Goal: Task Accomplishment & Management: Complete application form

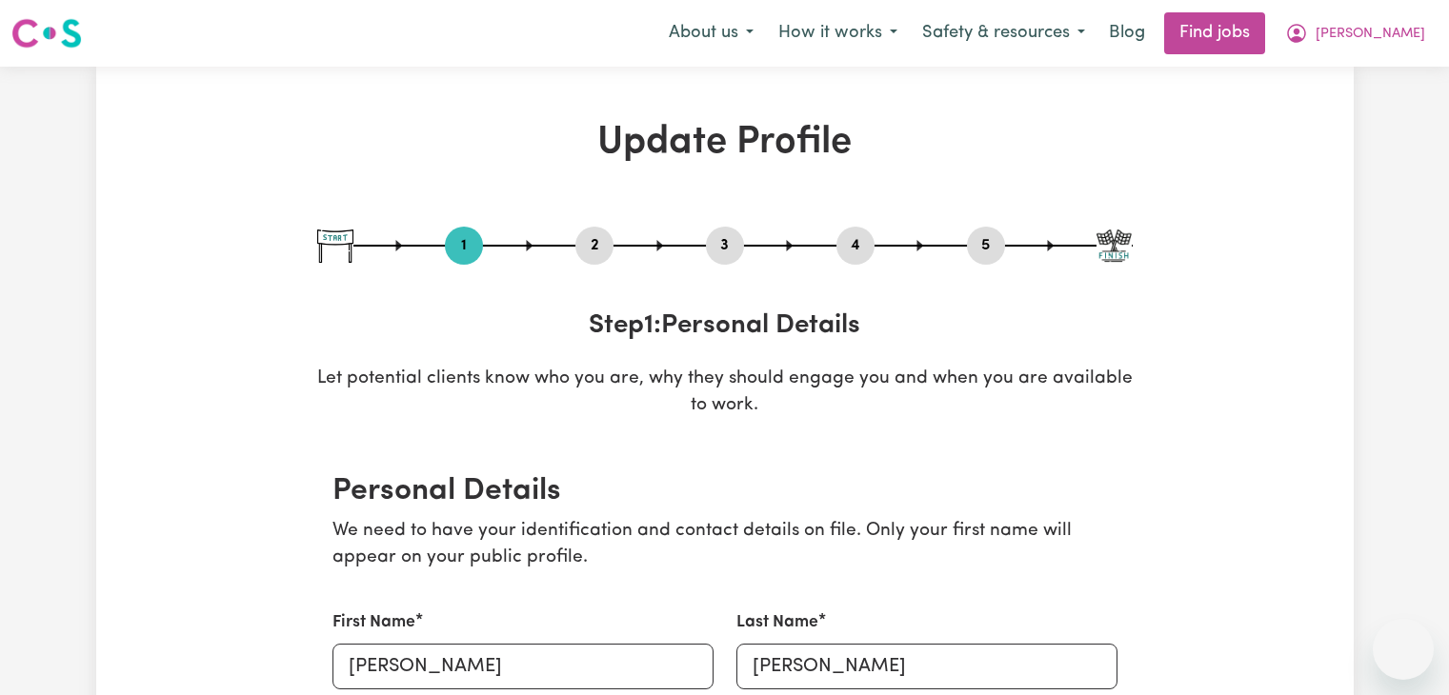
select select "[DEMOGRAPHIC_DATA]"
select select "Student Visa"
select select "Studying a healthcare related degree or qualification"
select select "45"
select select "50"
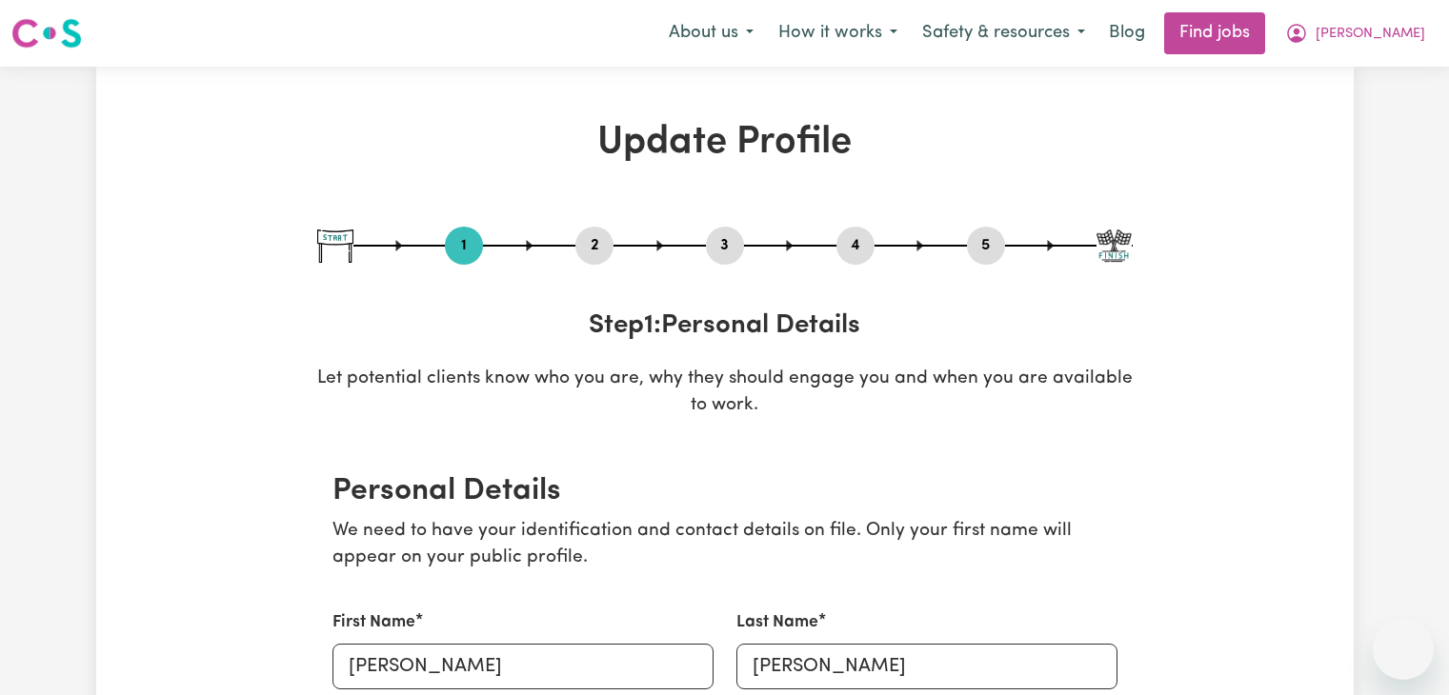
select select "60"
select select "70"
click at [1265, 47] on link "Find jobs" at bounding box center [1214, 33] width 101 height 42
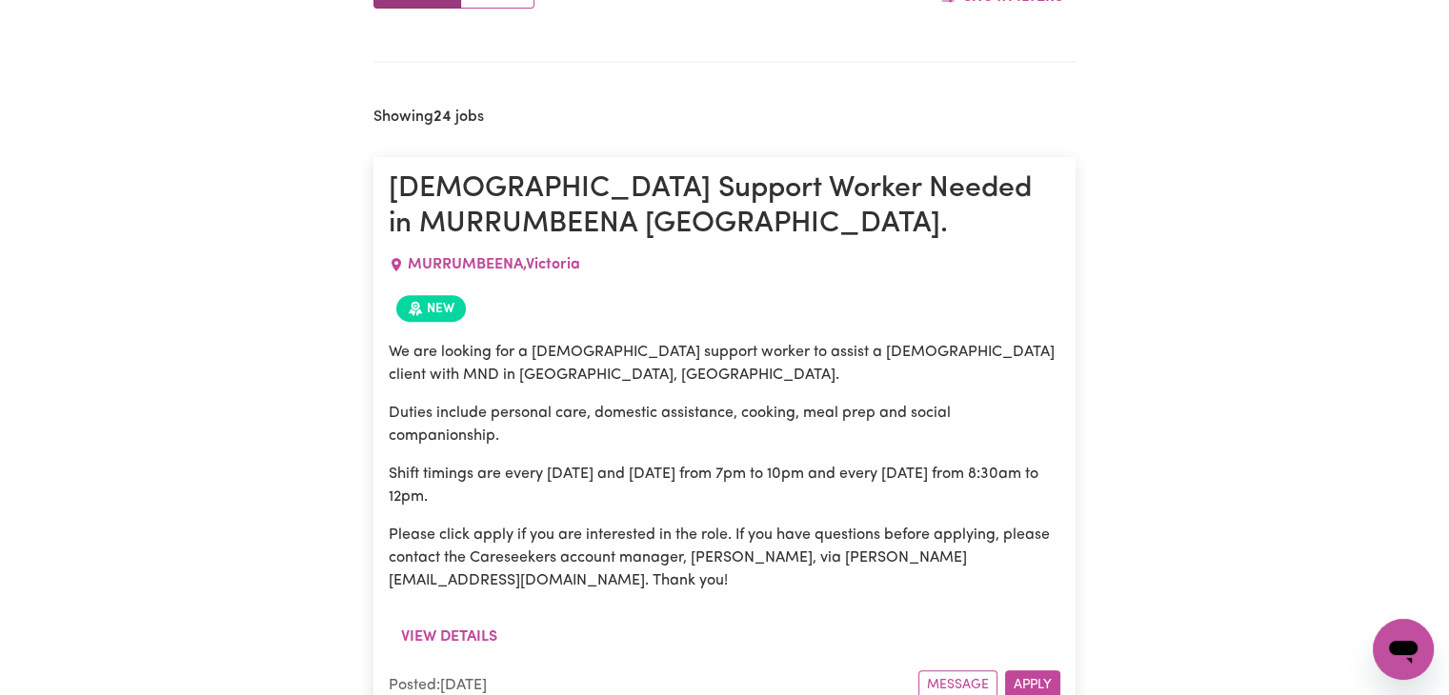
scroll to position [779, 0]
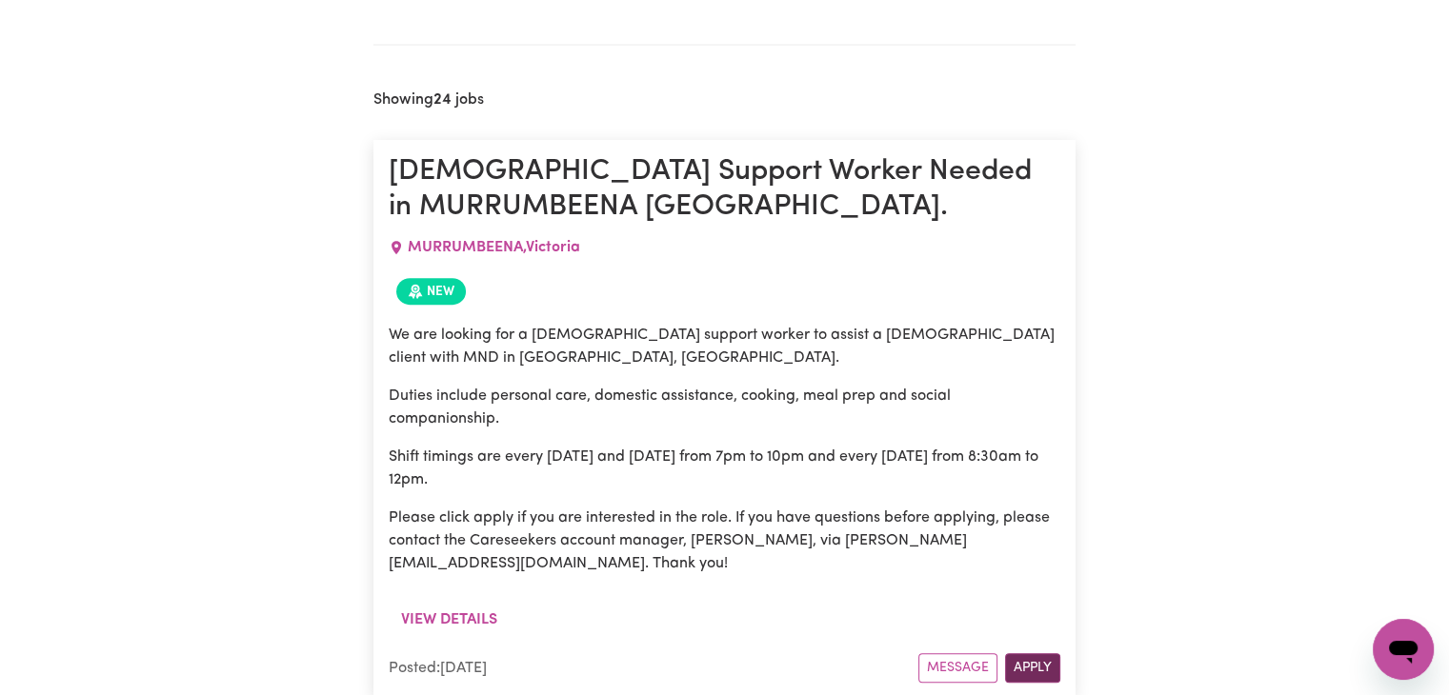
click at [1034, 664] on button "Apply" at bounding box center [1032, 668] width 55 height 30
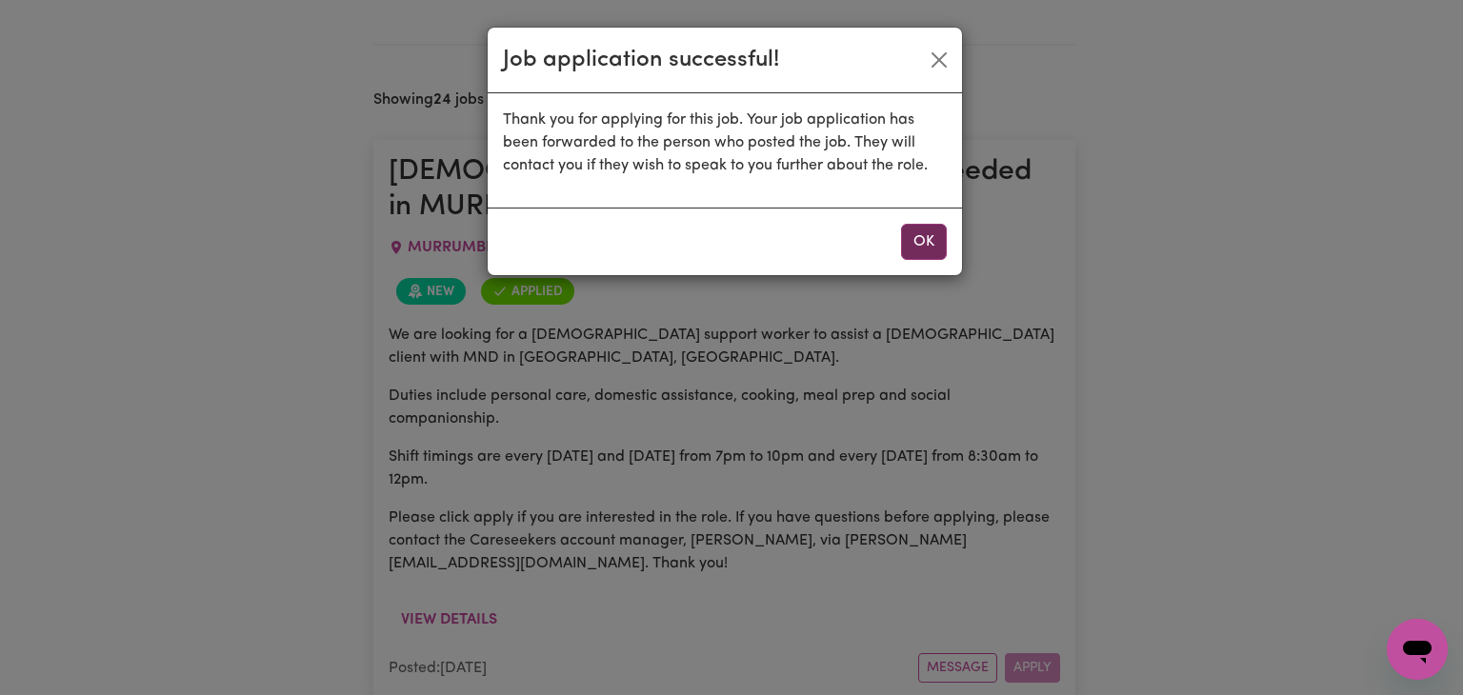
click at [904, 241] on button "OK" at bounding box center [924, 242] width 46 height 36
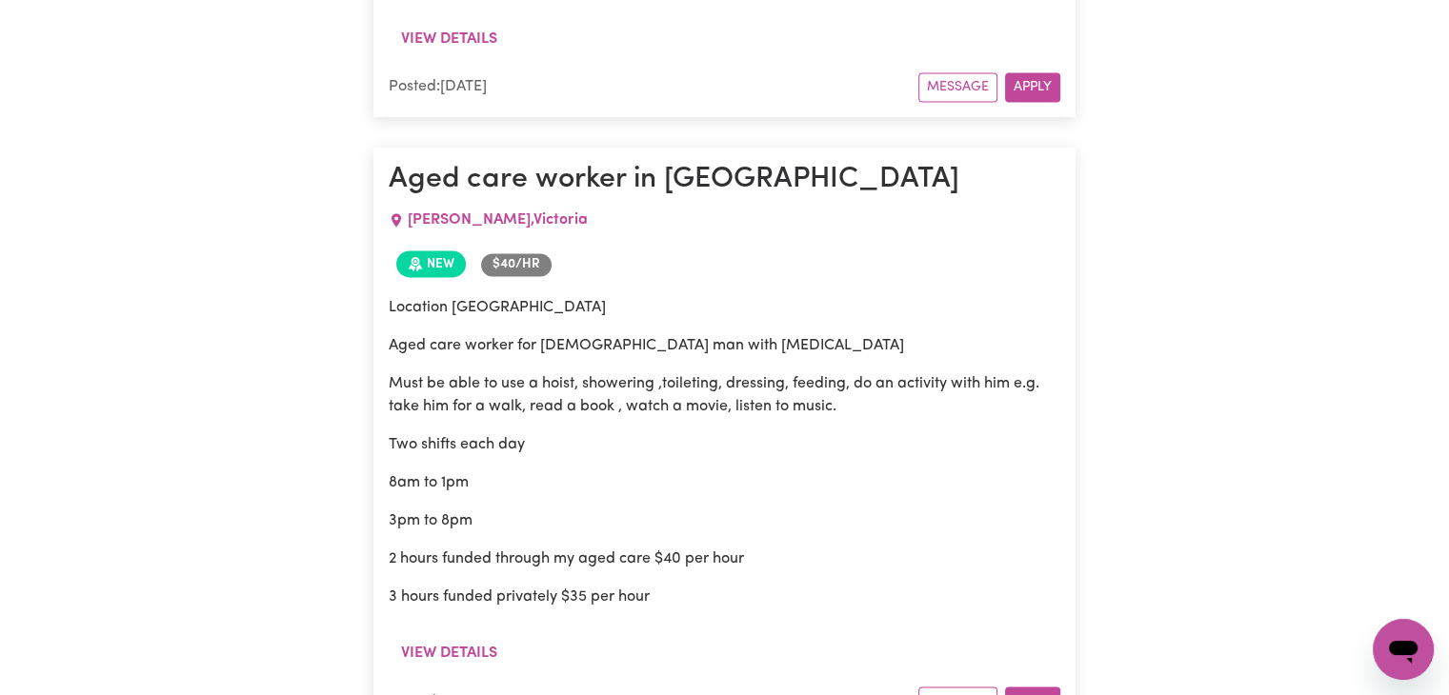
scroll to position [2689, 0]
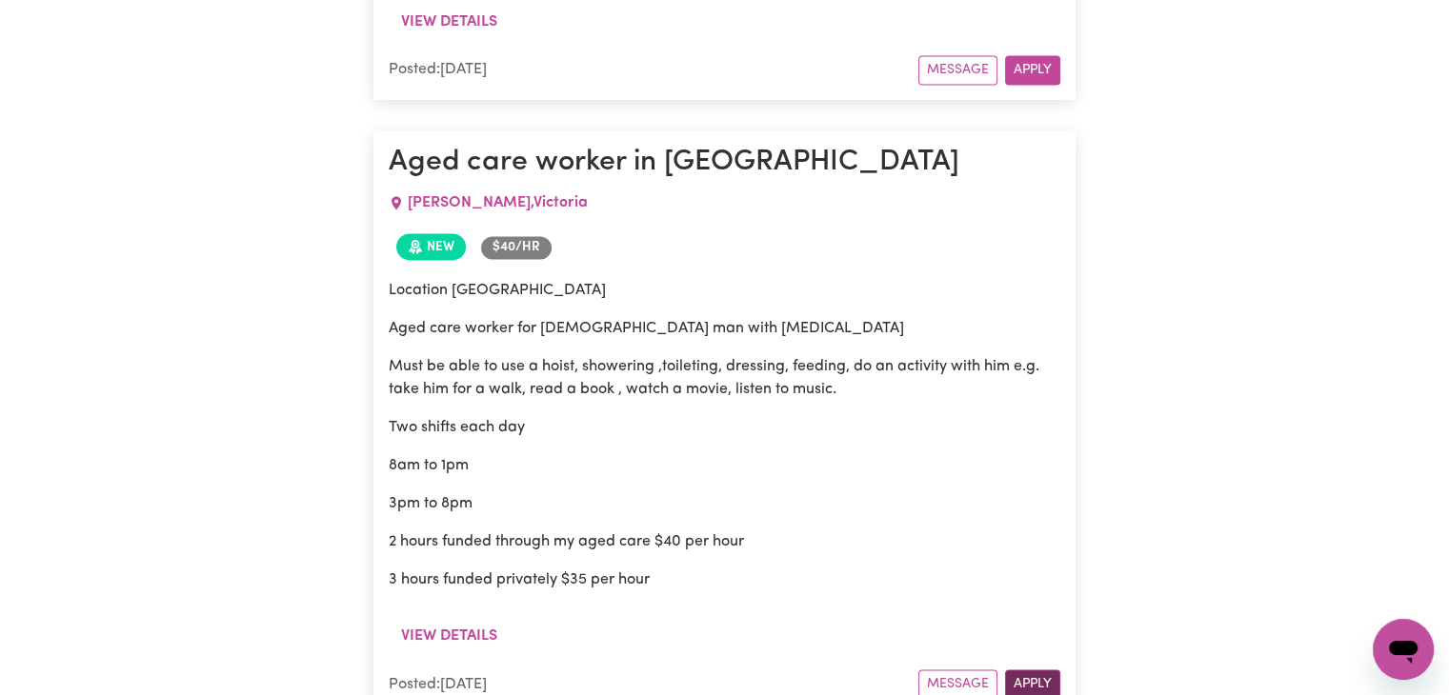
click at [1028, 670] on button "Apply" at bounding box center [1032, 685] width 55 height 30
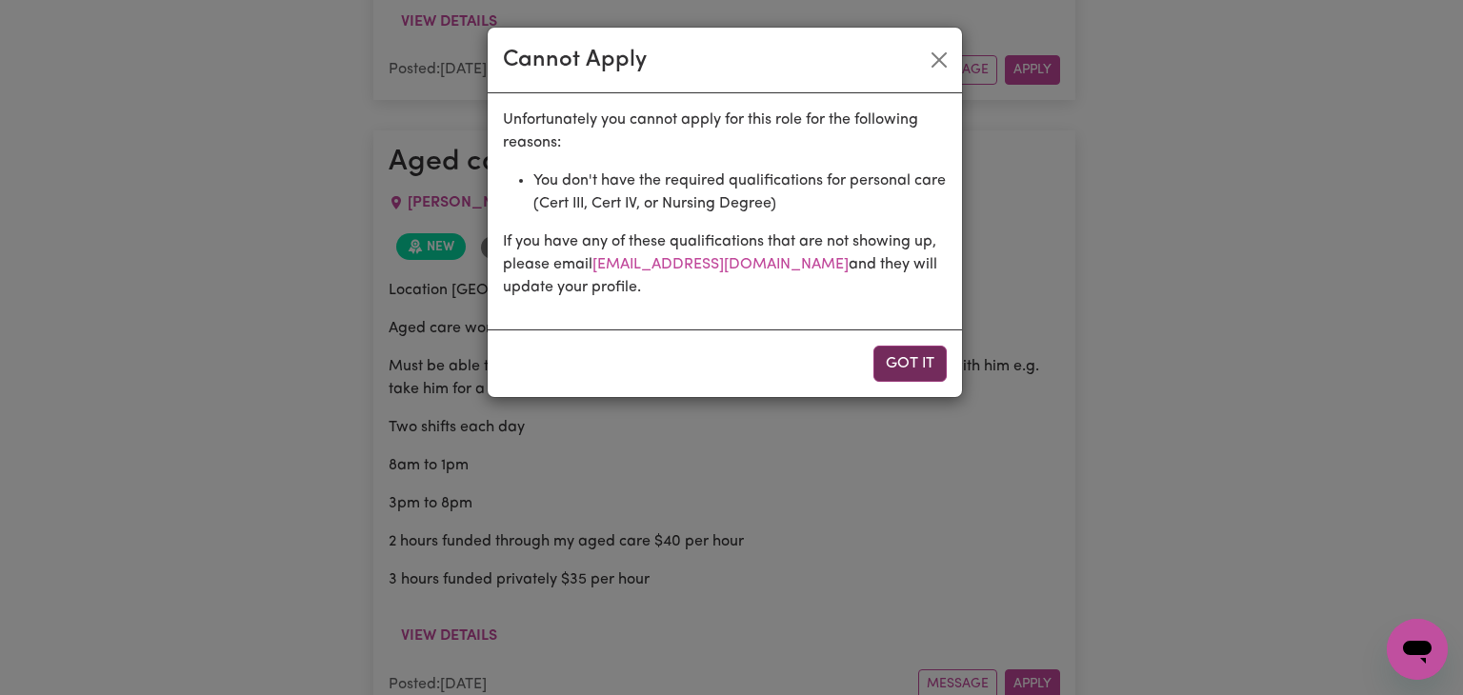
click at [927, 346] on button "Got it" at bounding box center [909, 364] width 73 height 36
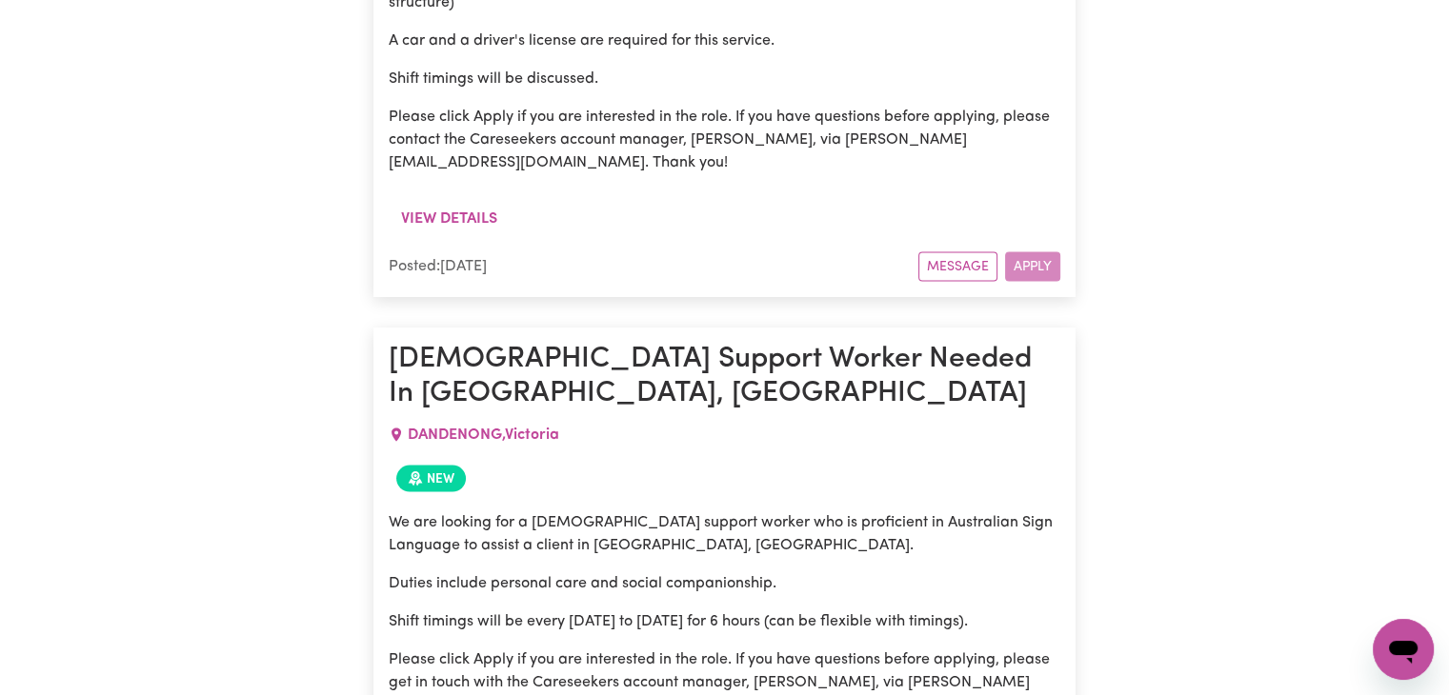
scroll to position [11876, 0]
